Goal: Transaction & Acquisition: Purchase product/service

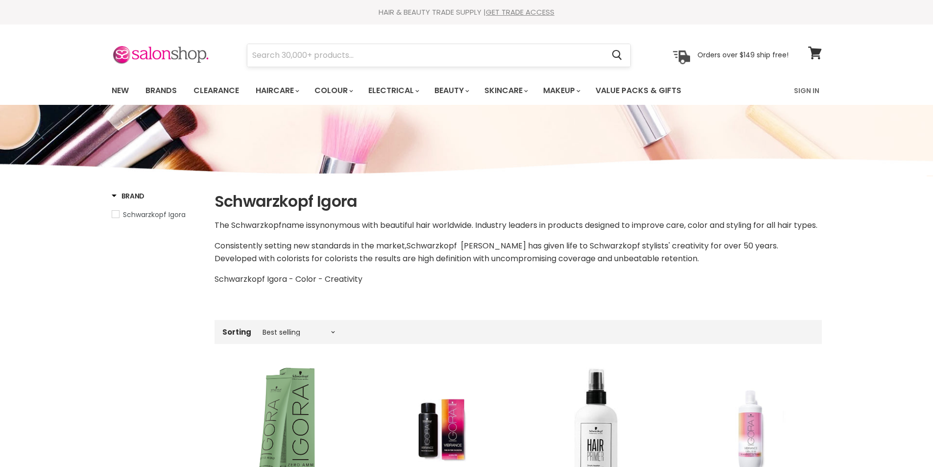
click at [303, 61] on input "Search" at bounding box center [425, 55] width 357 height 23
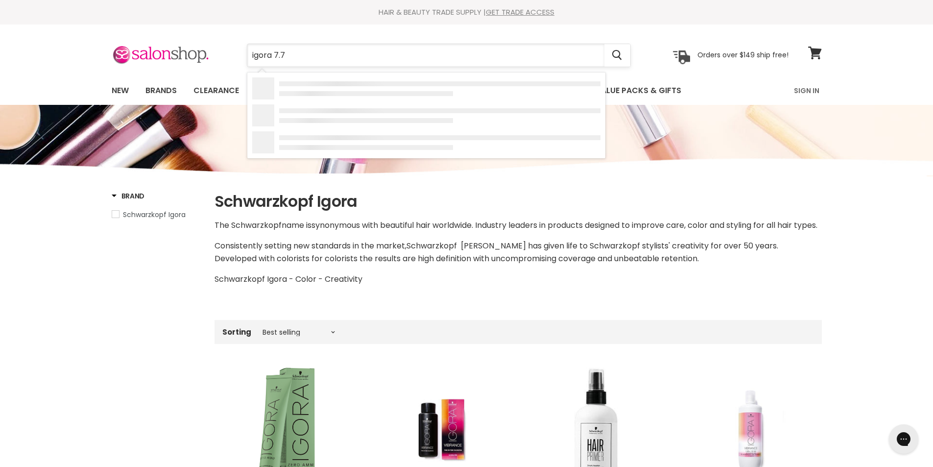
type input "igora 7.77"
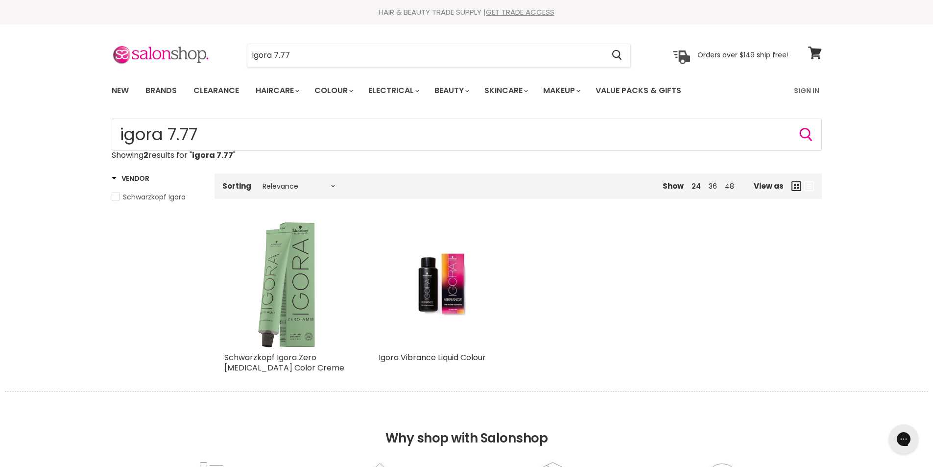
click at [286, 283] on img "Main content" at bounding box center [286, 284] width 125 height 125
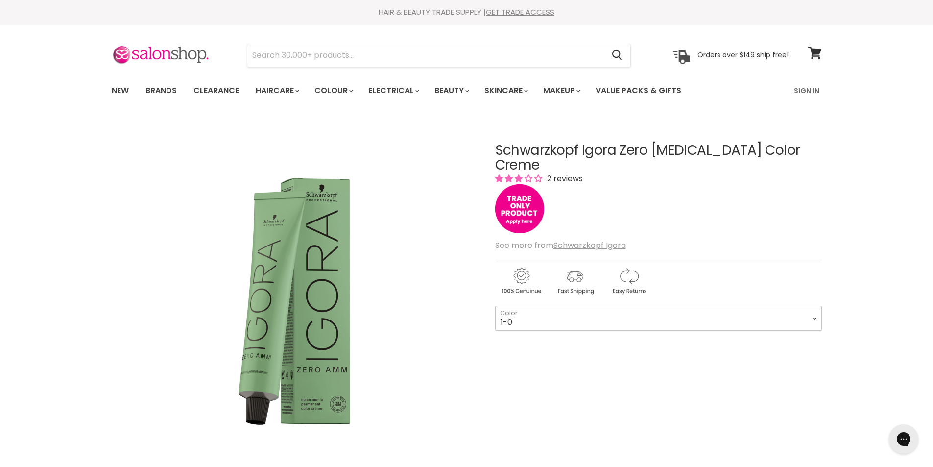
click at [573, 306] on select "1-0 3-0 4-0 4-6 4-68 4-99 5-0 5-00 5-1 5-21 5-60 5-88 6-0 6-23 6-46" at bounding box center [658, 318] width 327 height 24
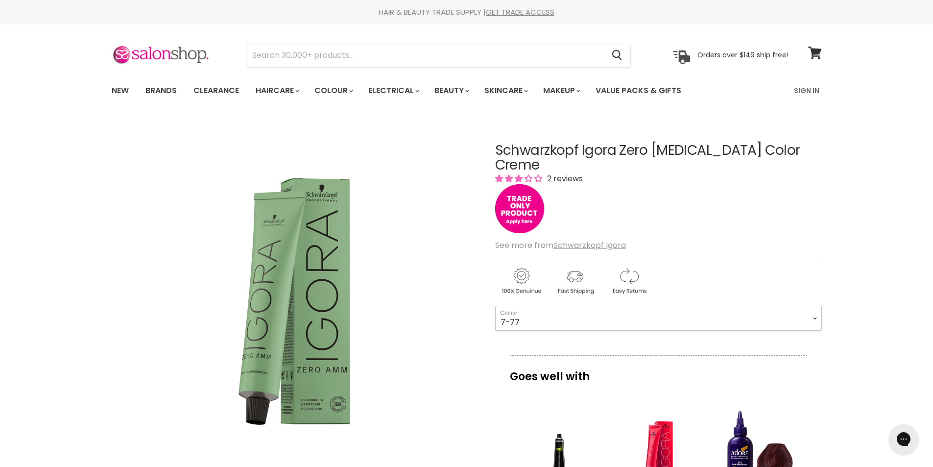
click at [495, 306] on select "1-0 3-0 4-0 4-6 4-68 4-99 5-0 5-00 5-1 5-21 5-60 5-88 6-0 6-23 6-46" at bounding box center [658, 318] width 327 height 24
select select "7-77"
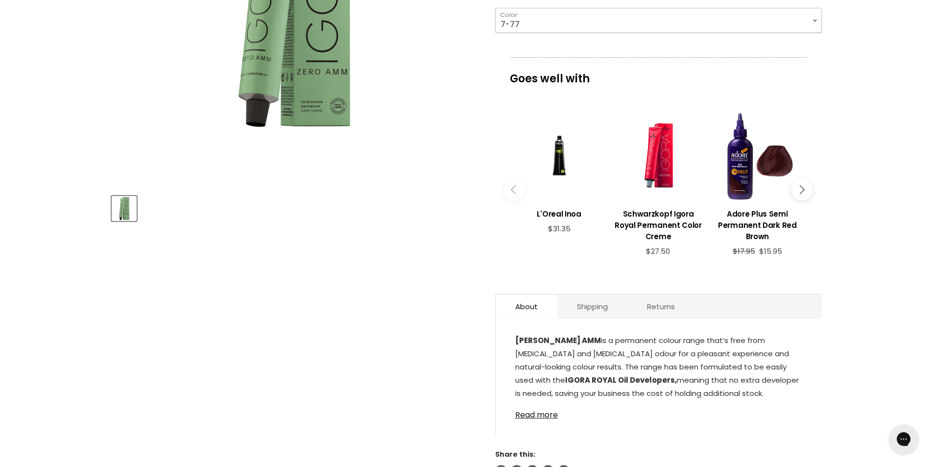
scroll to position [294, 0]
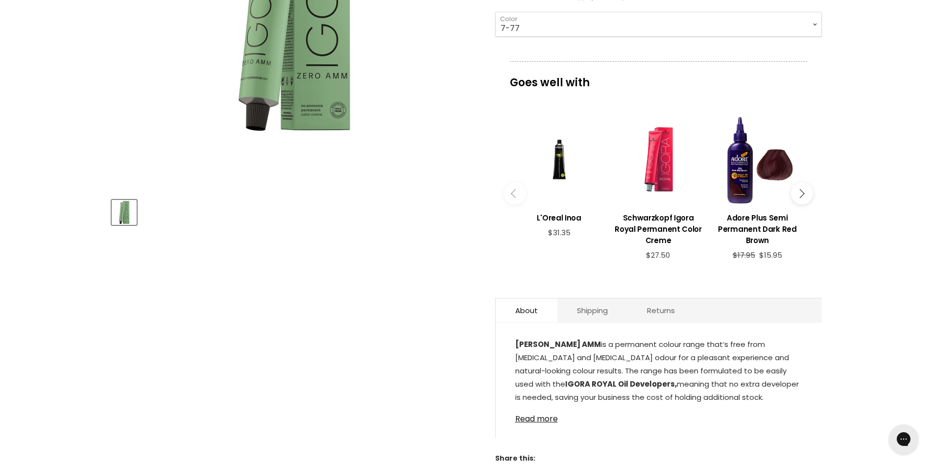
click at [675, 170] on div "Main content" at bounding box center [658, 160] width 89 height 89
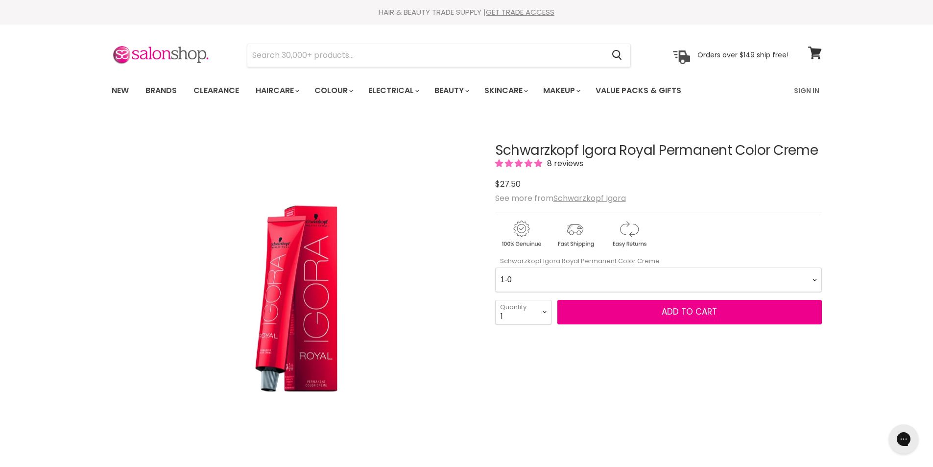
click at [581, 277] on Creme-0-0 "1-0 1-1 3-0 3-65 3-68 4-0 4-5 4-6 4-63 4-65 4-65 4-65 4-68 4-88 4-99 5-0 5-00 5…" at bounding box center [658, 280] width 327 height 24
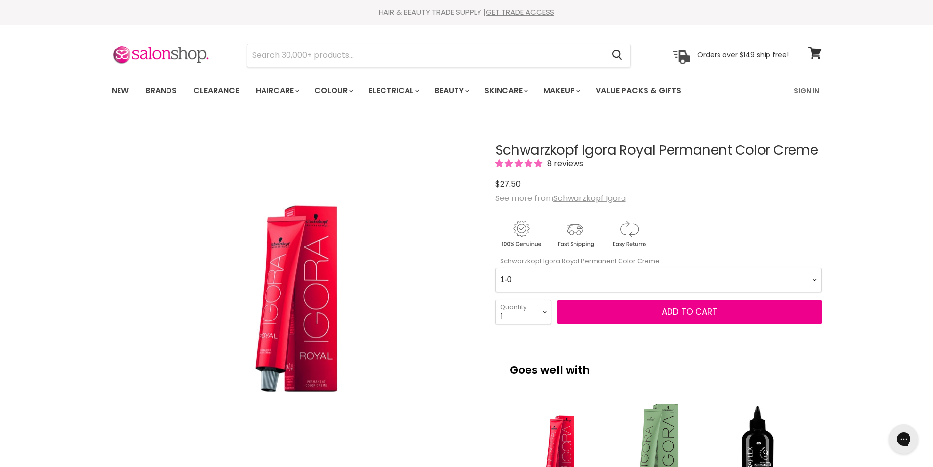
select Creme-0-0 "7-77"
click at [495, 268] on Creme-0-0 "1-0 1-1 3-0 3-65 3-68 4-0 4-5 4-6 4-63 4-65 4-65 4-65 4-68 4-88 4-99 5-0 5-00 5…" at bounding box center [658, 280] width 327 height 24
click at [540, 316] on select "1 2 3 4 5 6 7 8 9 10+" at bounding box center [523, 312] width 56 height 24
select select "2"
click at [495, 300] on select "1 2 3 4 5 6 7 8 9 10+" at bounding box center [523, 312] width 56 height 24
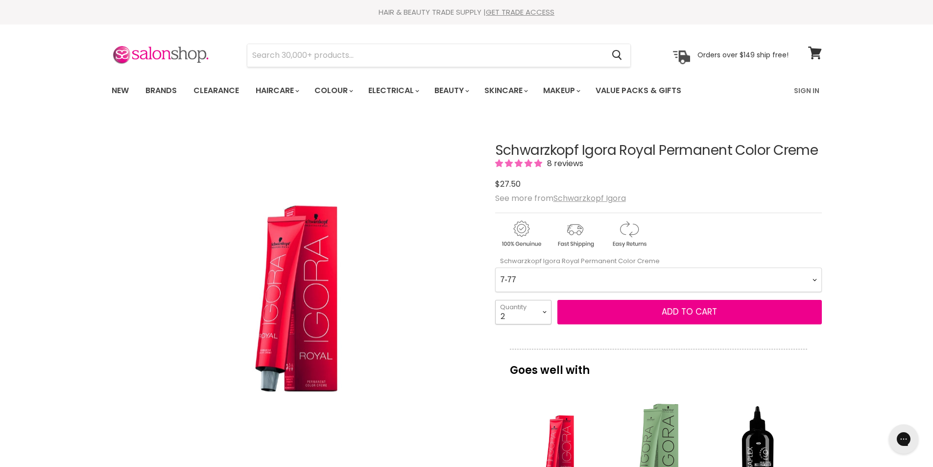
type input "2"
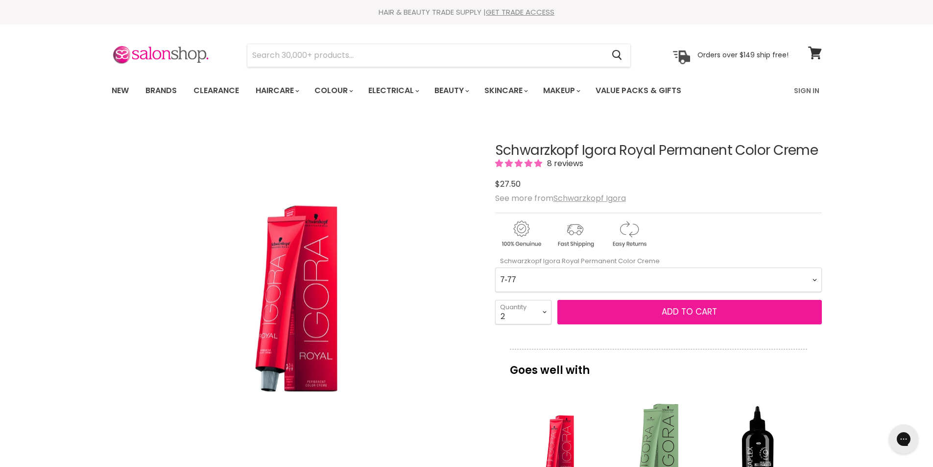
click at [675, 315] on span "Add to cart" at bounding box center [689, 312] width 55 height 12
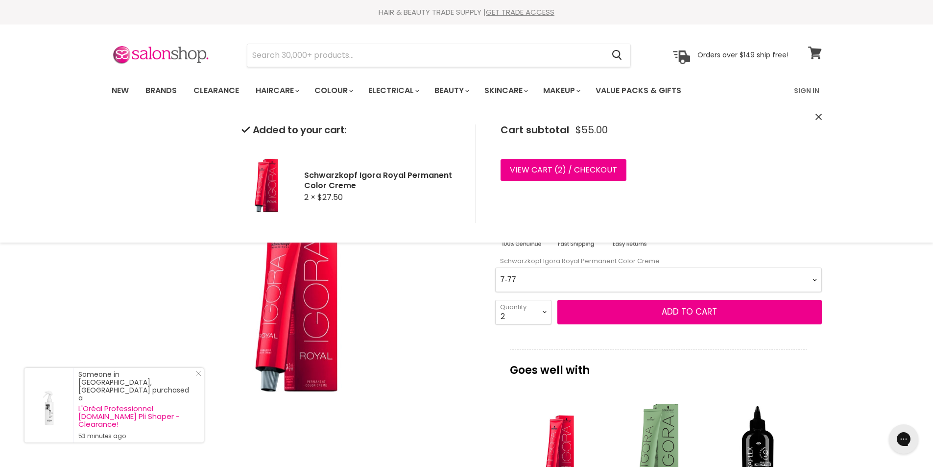
click at [819, 56] on icon at bounding box center [814, 53] width 13 height 13
